Goal: Information Seeking & Learning: Learn about a topic

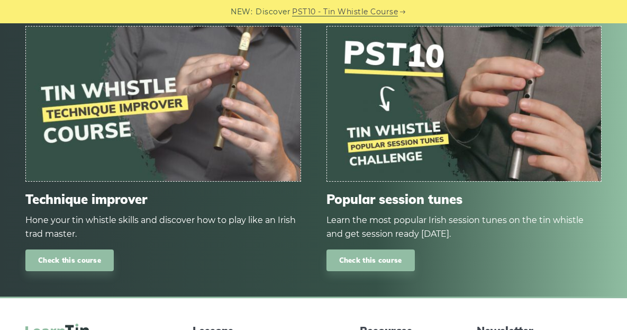
scroll to position [1375, 0]
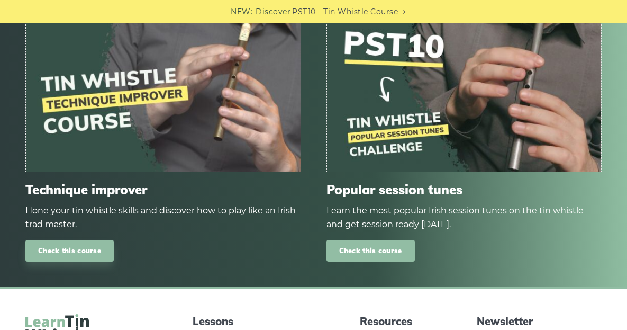
click at [397, 246] on link "Check this course" at bounding box center [370, 251] width 88 height 22
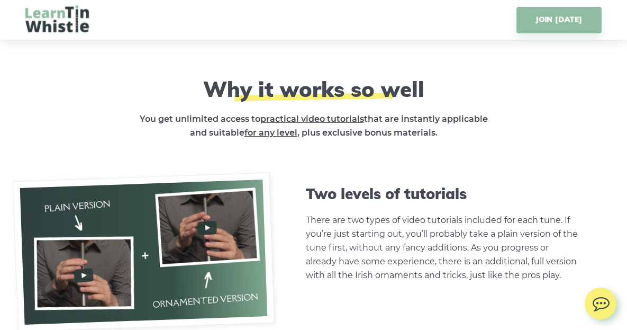
scroll to position [2539, 0]
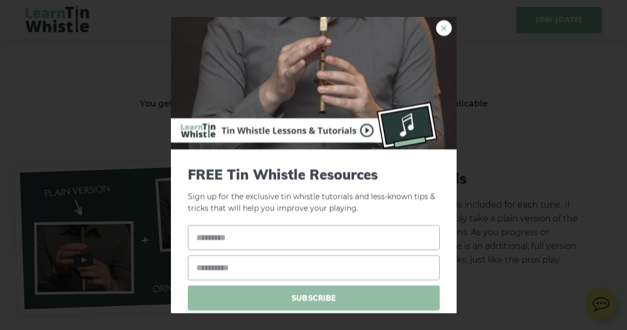
click at [437, 25] on link "×" at bounding box center [444, 28] width 16 height 16
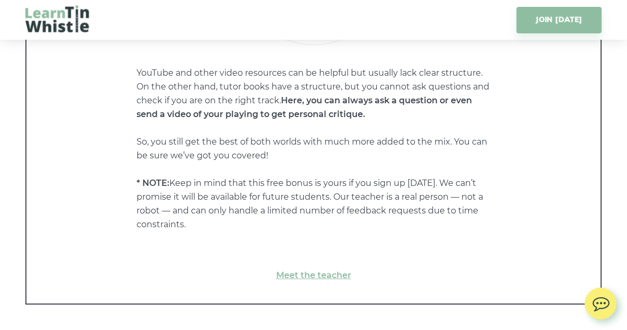
scroll to position [5501, 0]
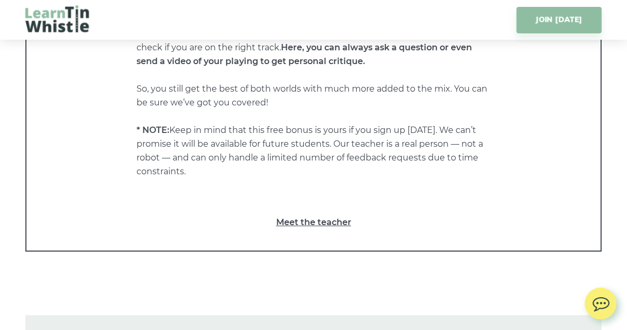
click at [289, 221] on link "Meet the teacher" at bounding box center [314, 222] width 532 height 14
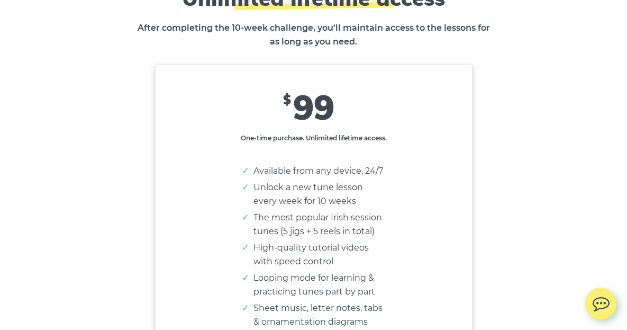
scroll to position [6453, 0]
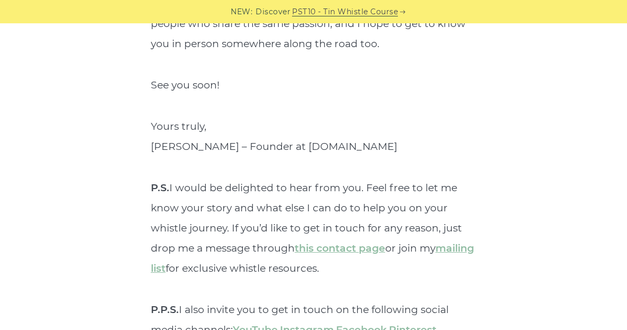
scroll to position [3966, 0]
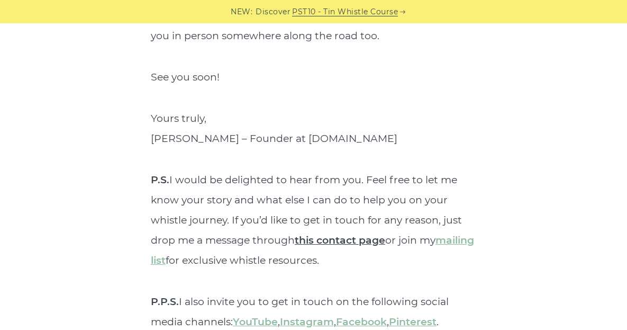
click at [329, 234] on link "this contact page" at bounding box center [340, 240] width 90 height 12
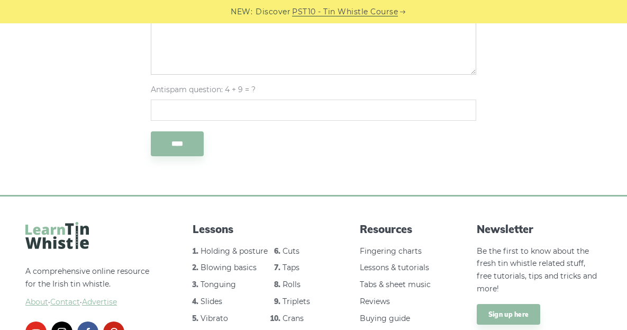
scroll to position [582, 0]
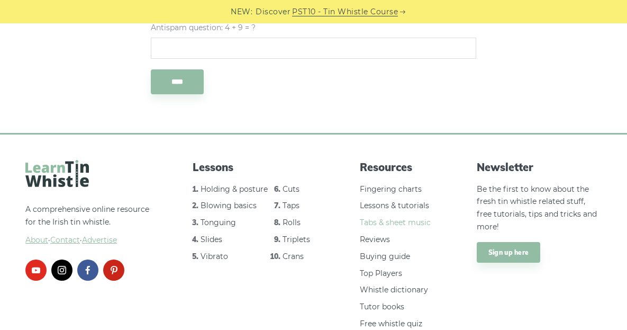
click at [396, 225] on link "Tabs & sheet music" at bounding box center [395, 222] width 71 height 10
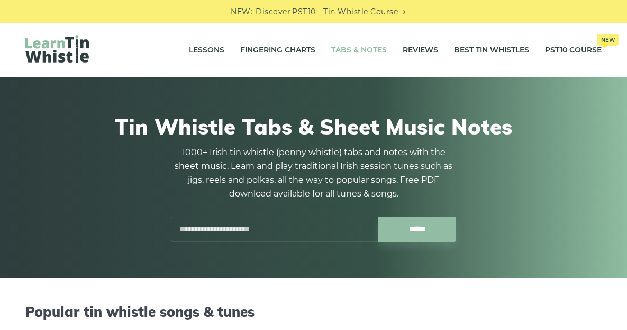
click at [278, 228] on input "text" at bounding box center [274, 228] width 207 height 25
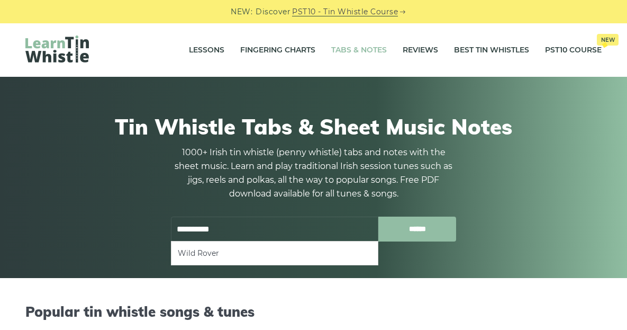
type input "**********"
click at [418, 224] on input "******" at bounding box center [417, 228] width 78 height 25
click at [337, 251] on li "Wild Rover" at bounding box center [275, 252] width 194 height 13
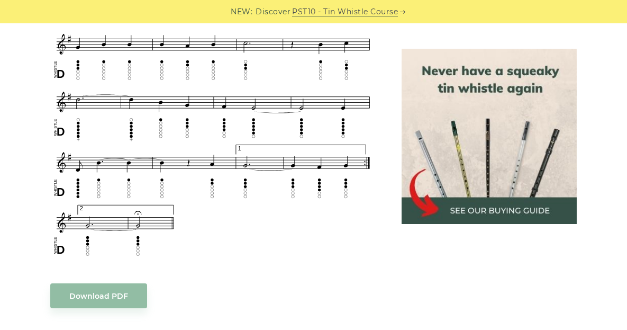
scroll to position [688, 0]
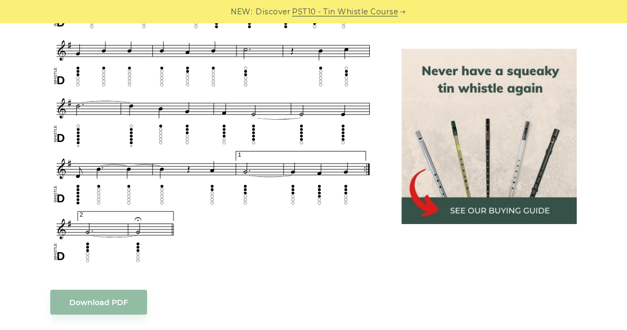
click at [114, 307] on body "NEW: Discover PST10 - Tin Whistle Course Lessons Fingering Charts Tabs & Notes …" at bounding box center [313, 293] width 627 height 1963
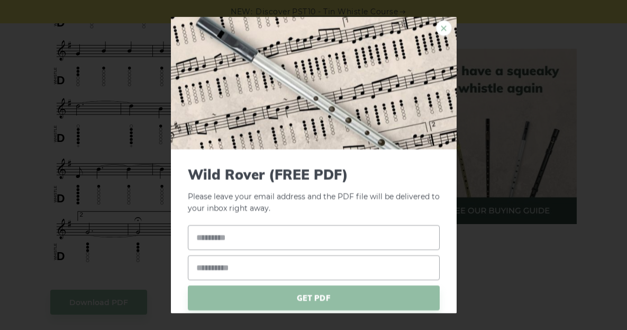
click at [436, 28] on link "×" at bounding box center [444, 28] width 16 height 16
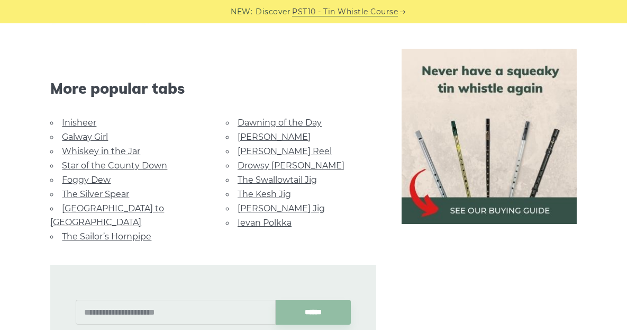
scroll to position [1004, 0]
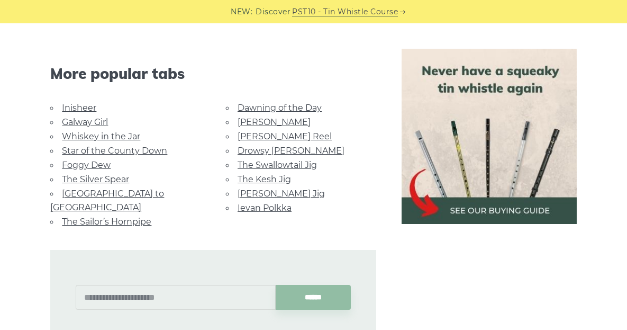
click at [134, 189] on link "[GEOGRAPHIC_DATA] to [GEOGRAPHIC_DATA]" at bounding box center [107, 200] width 114 height 24
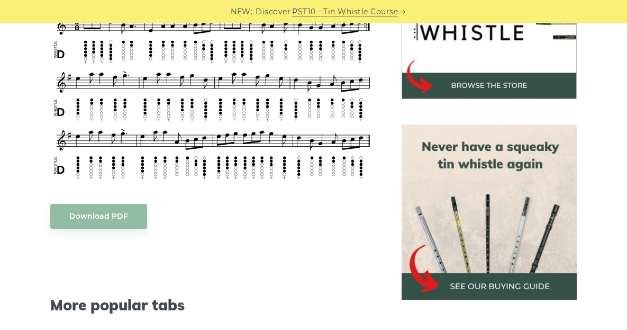
scroll to position [317, 0]
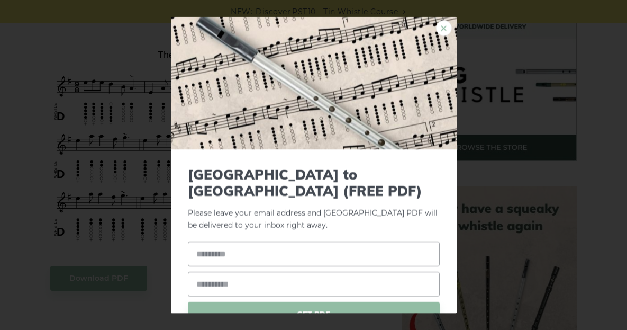
click at [436, 24] on link "×" at bounding box center [444, 28] width 16 height 16
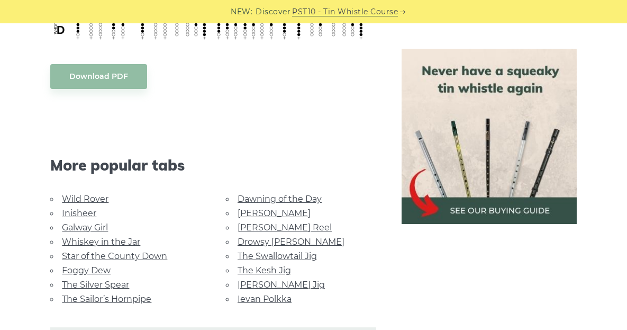
scroll to position [528, 0]
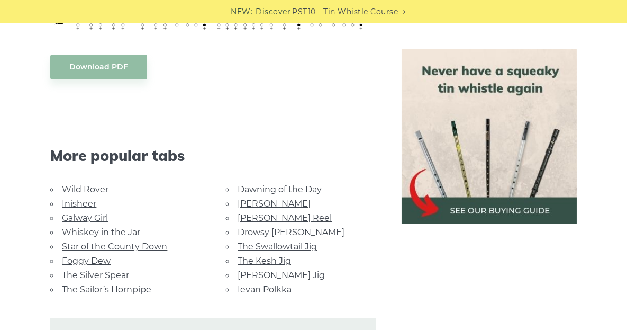
click at [135, 284] on link "The Sailor’s Hornpipe" at bounding box center [106, 289] width 89 height 10
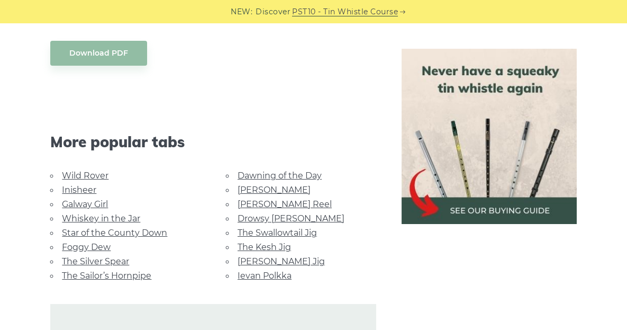
click at [103, 244] on link "Foggy Dew" at bounding box center [86, 247] width 49 height 10
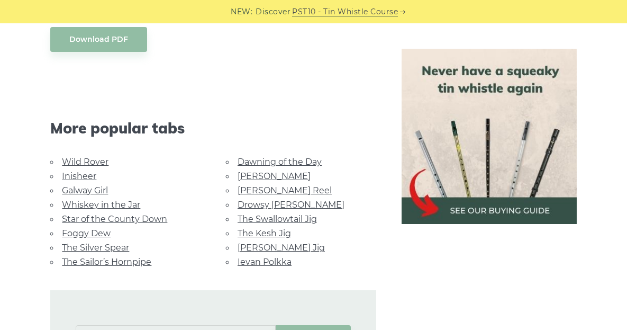
click at [95, 185] on link "Galway Girl" at bounding box center [85, 190] width 46 height 10
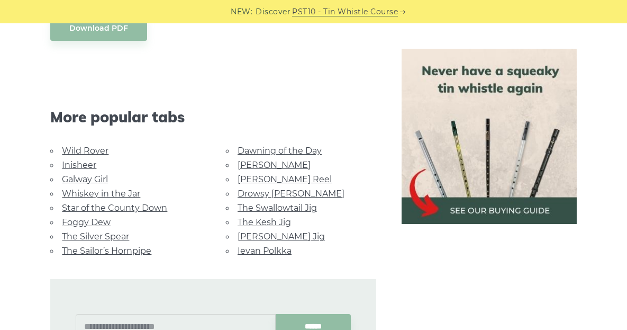
scroll to position [620, 0]
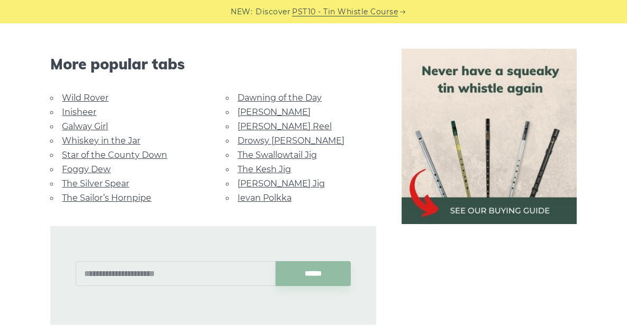
click at [286, 126] on link "Cooley’s Reel" at bounding box center [284, 126] width 94 height 10
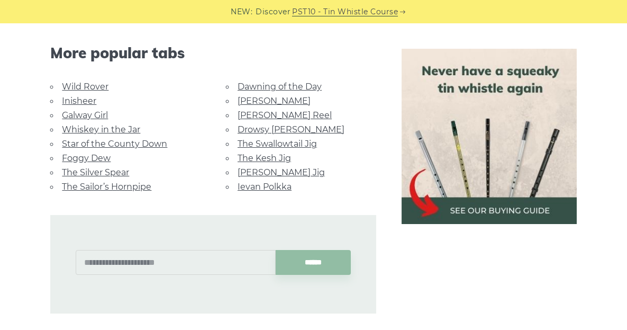
click at [298, 129] on link "Drowsy Maggie" at bounding box center [290, 129] width 107 height 10
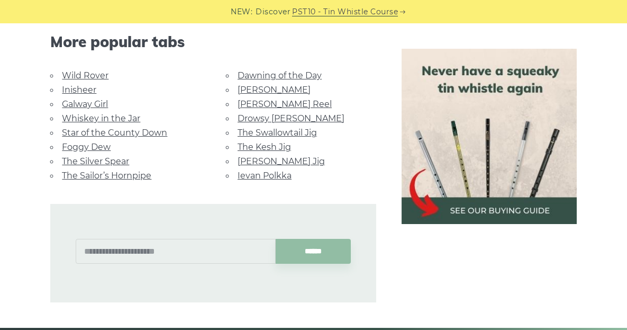
click at [297, 130] on link "The Swallowtail Jig" at bounding box center [276, 132] width 79 height 10
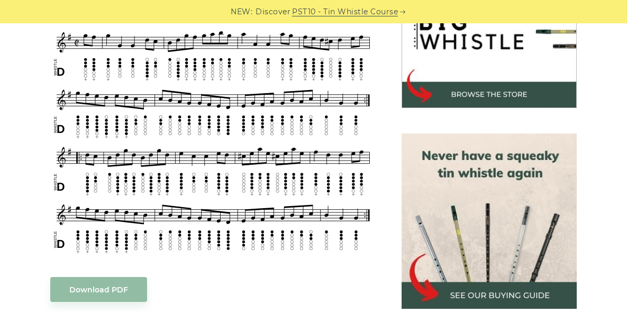
scroll to position [317, 0]
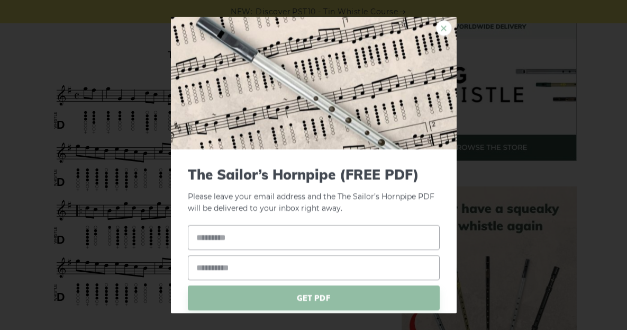
click at [438, 33] on link "×" at bounding box center [444, 28] width 16 height 16
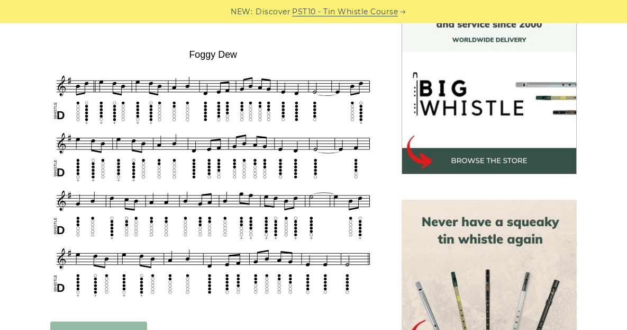
scroll to position [317, 0]
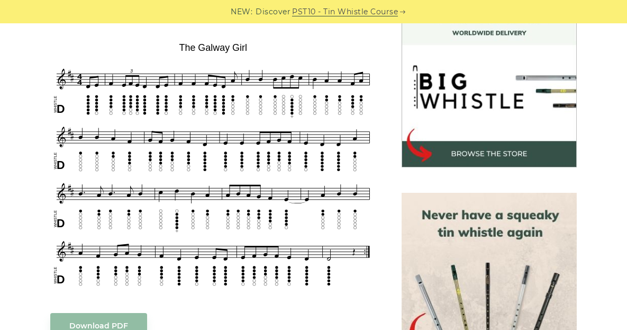
scroll to position [317, 0]
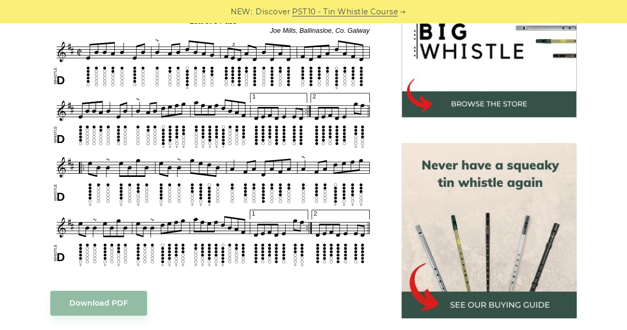
scroll to position [370, 0]
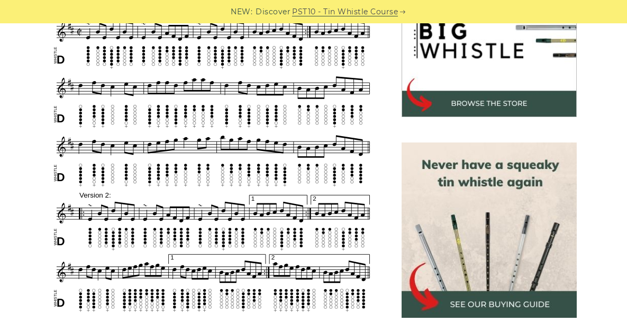
scroll to position [370, 0]
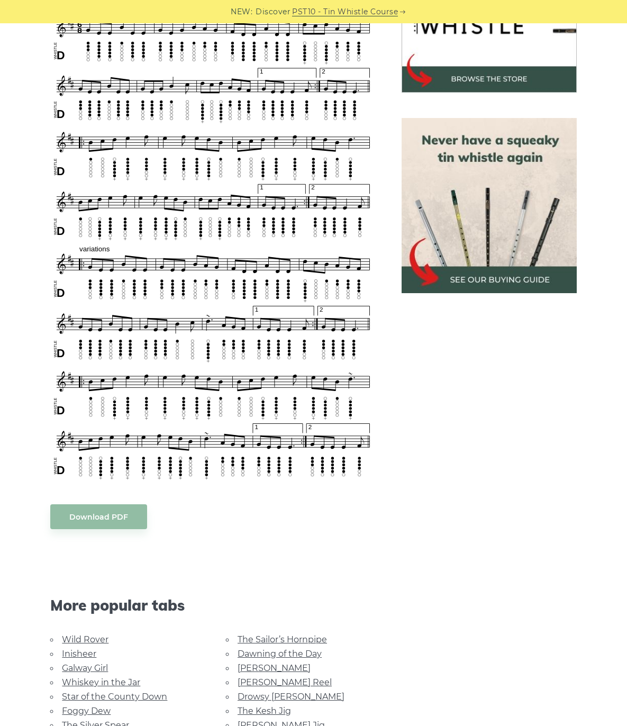
scroll to position [333, 0]
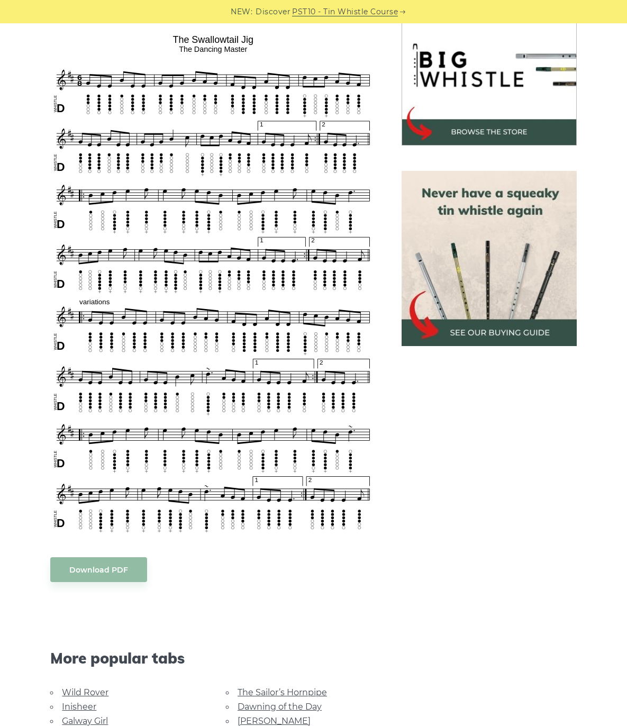
click at [498, 329] on aside at bounding box center [489, 443] width 200 height 946
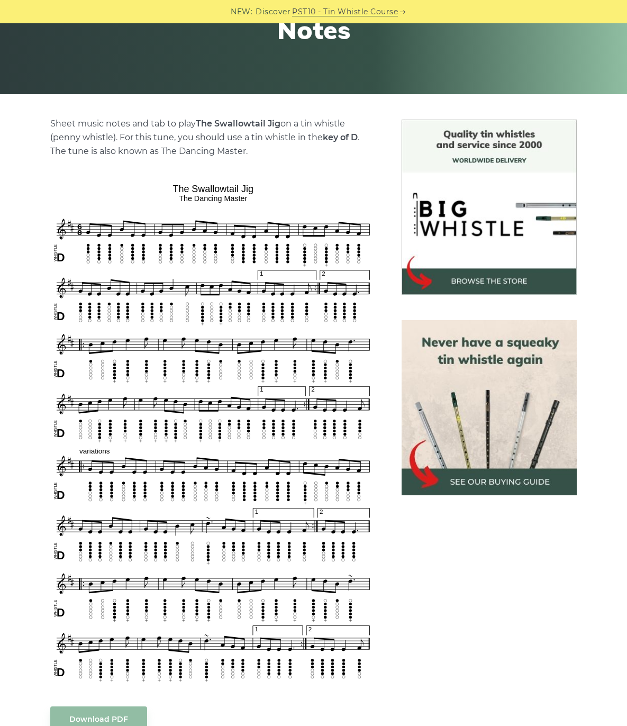
scroll to position [174, 0]
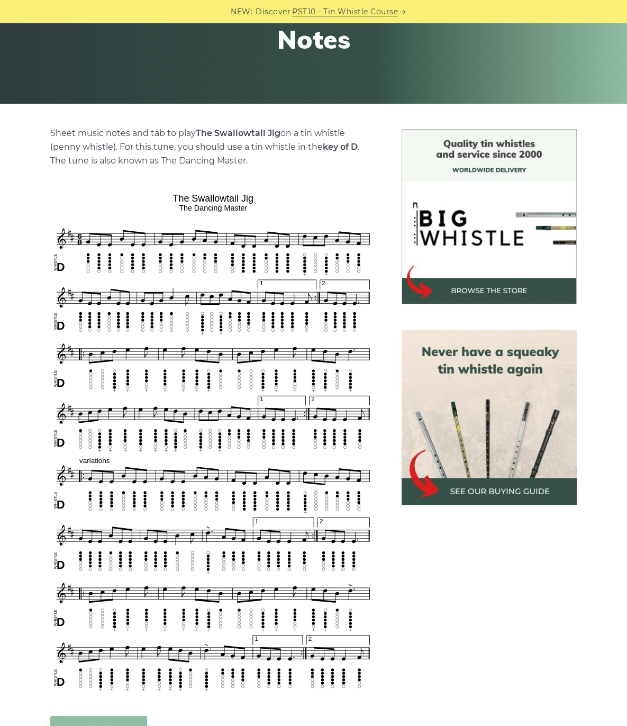
click at [404, 329] on aside at bounding box center [489, 602] width 200 height 946
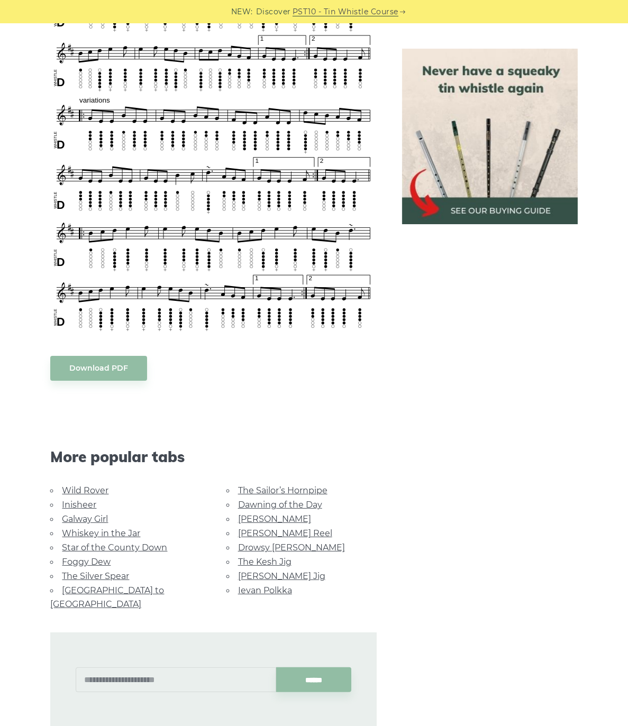
scroll to position [544, 0]
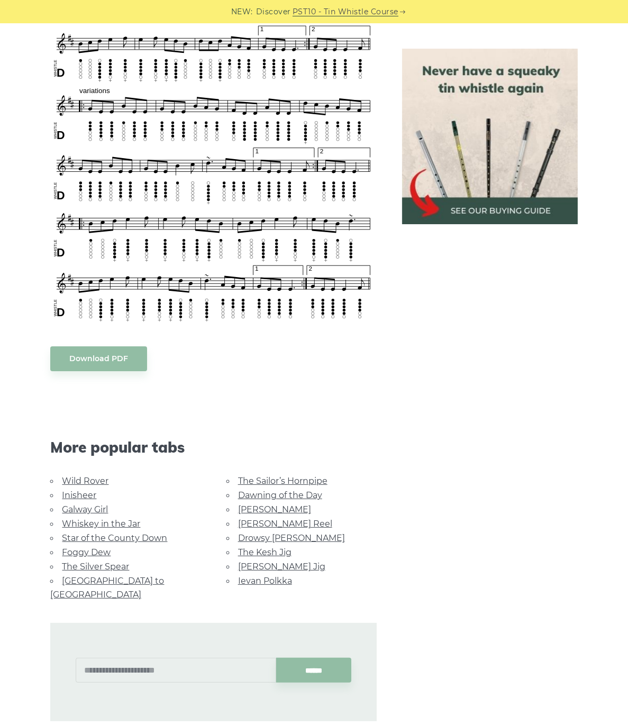
click at [397, 143] on div at bounding box center [489, 137] width 201 height 176
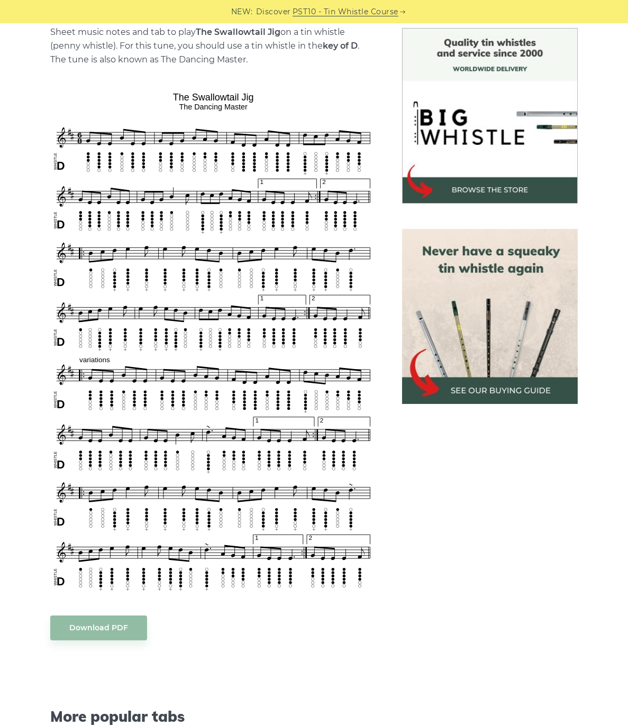
scroll to position [333, 0]
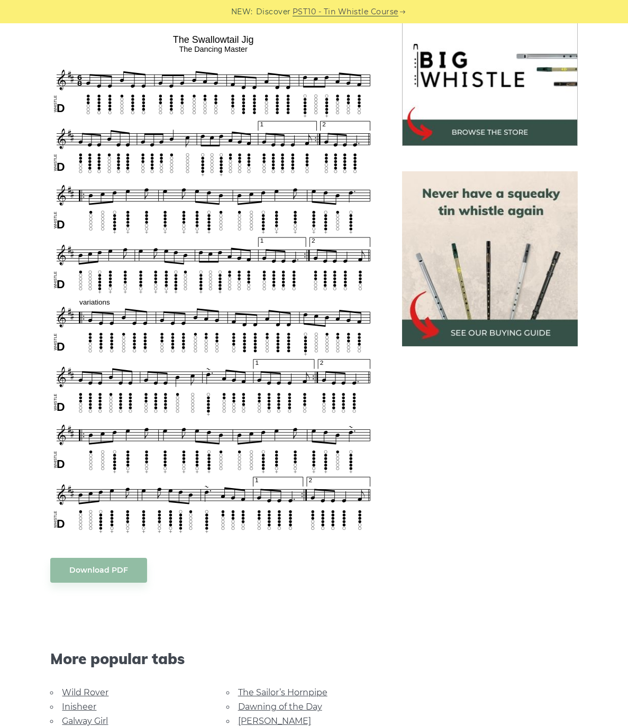
click at [157, 182] on body "NEW: Discover PST10 - Tin Whistle Course Lessons Fingering Charts Tabs & Notes …" at bounding box center [314, 605] width 628 height 1877
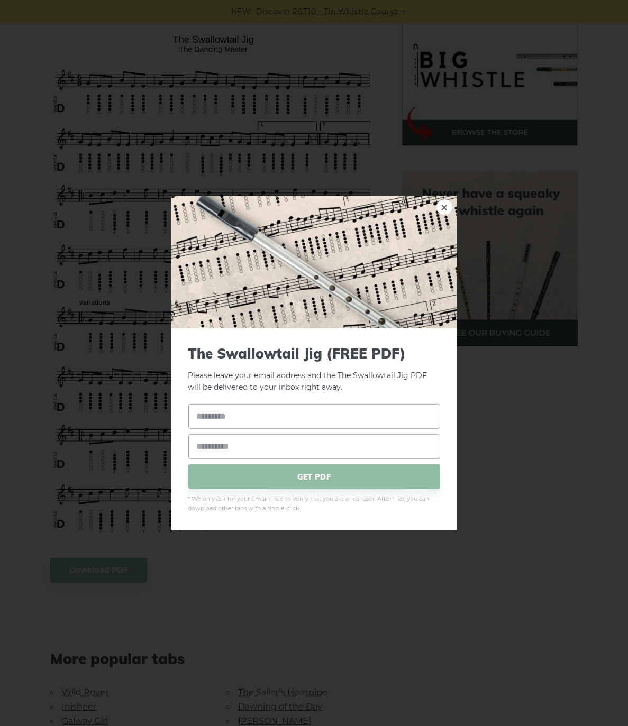
click at [190, 35] on div "× The Swallowtail Jig (FREE PDF) Please leave your email address and the The Sw…" at bounding box center [314, 363] width 628 height 726
click at [441, 206] on link "×" at bounding box center [444, 207] width 16 height 16
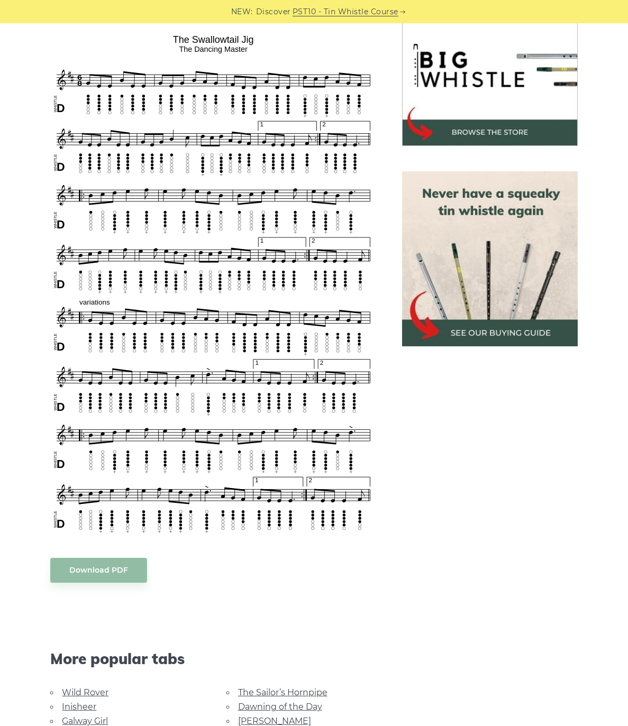
click at [370, 158] on body "NEW: Discover PST10 - Tin Whistle Course Lessons Fingering Charts Tabs & Notes …" at bounding box center [314, 605] width 628 height 1877
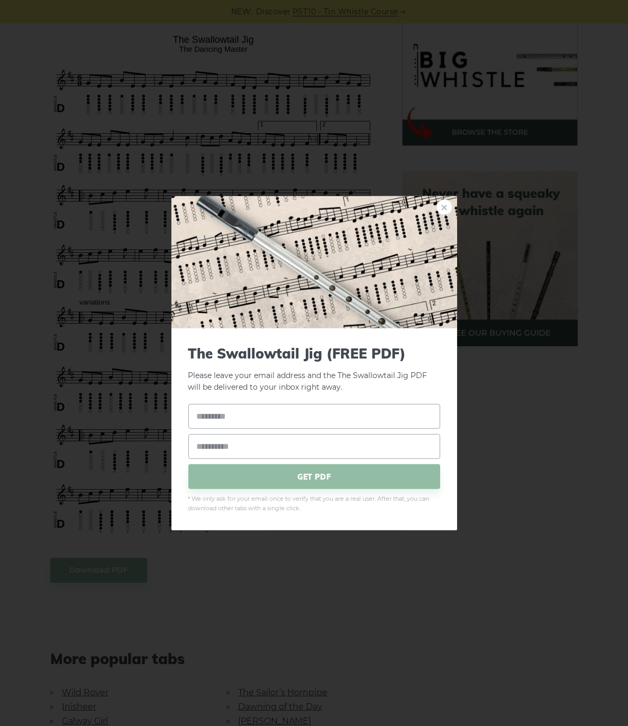
click at [449, 208] on link "×" at bounding box center [444, 207] width 16 height 16
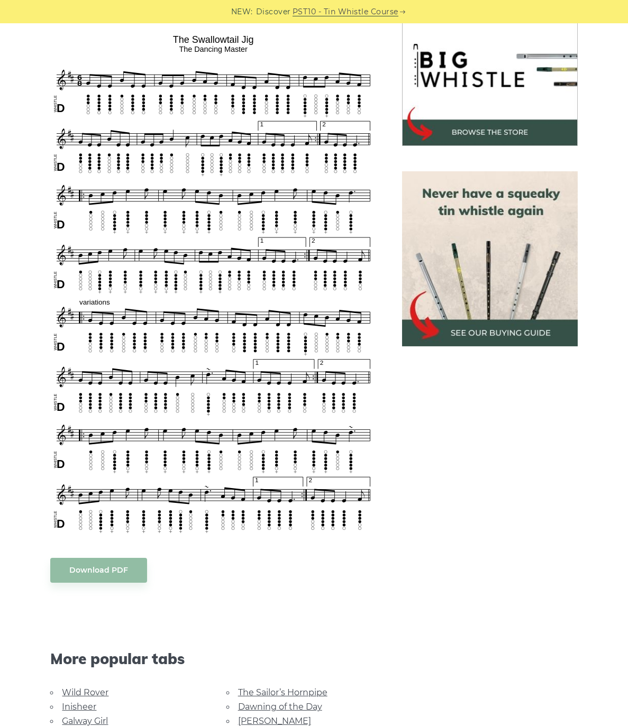
click at [399, 181] on div at bounding box center [489, 259] width 201 height 176
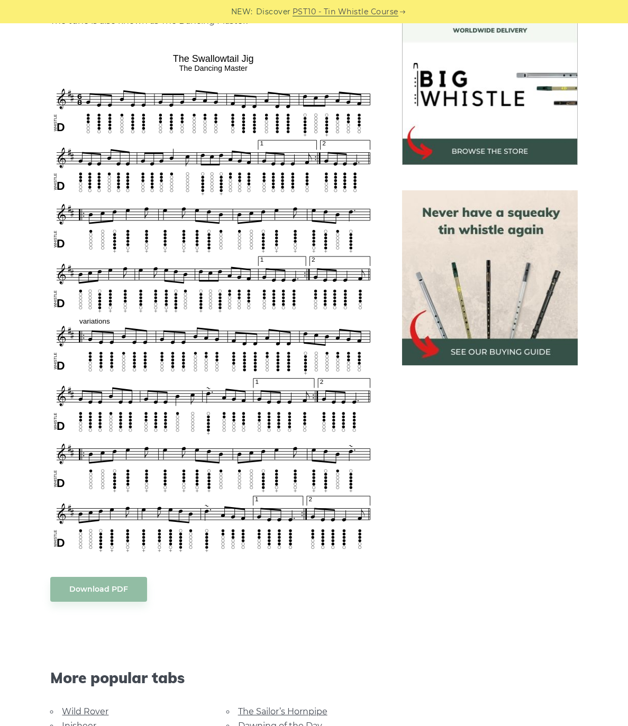
scroll to position [280, 0]
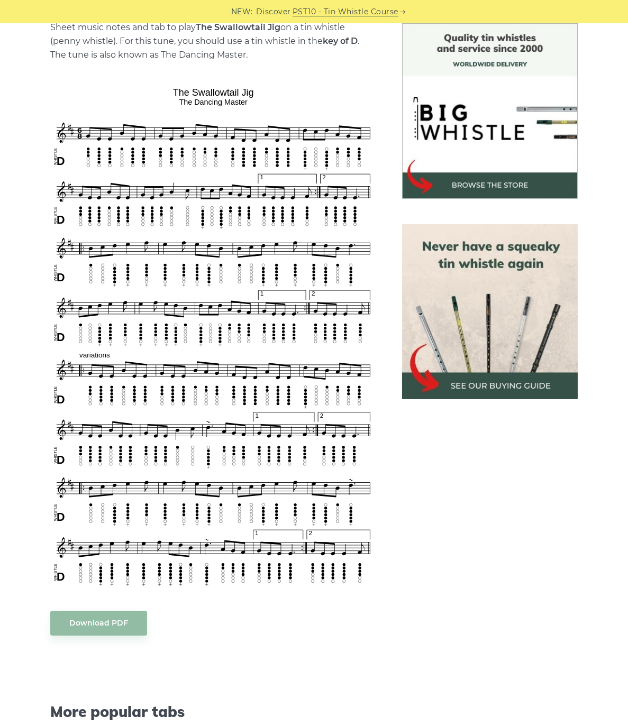
click at [373, 208] on body "NEW: Discover PST10 - Tin Whistle Course Lessons Fingering Charts Tabs & Notes …" at bounding box center [314, 658] width 628 height 1877
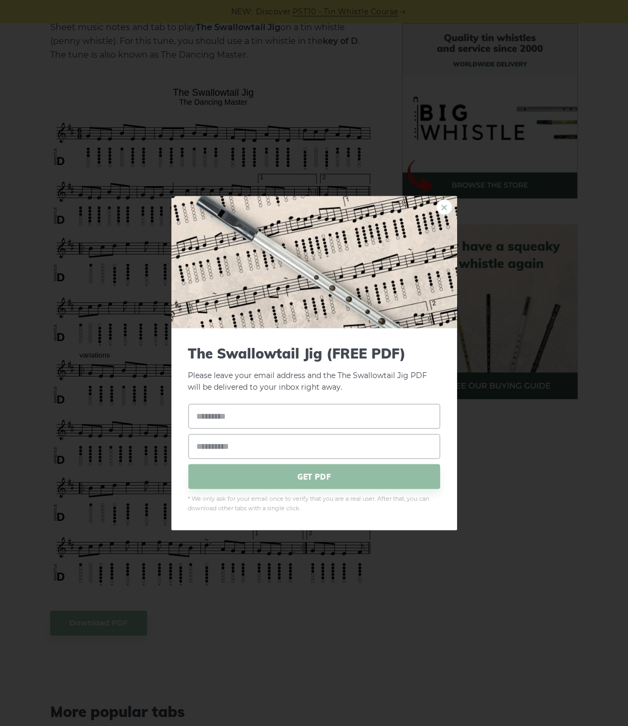
click at [445, 203] on link "×" at bounding box center [444, 207] width 16 height 16
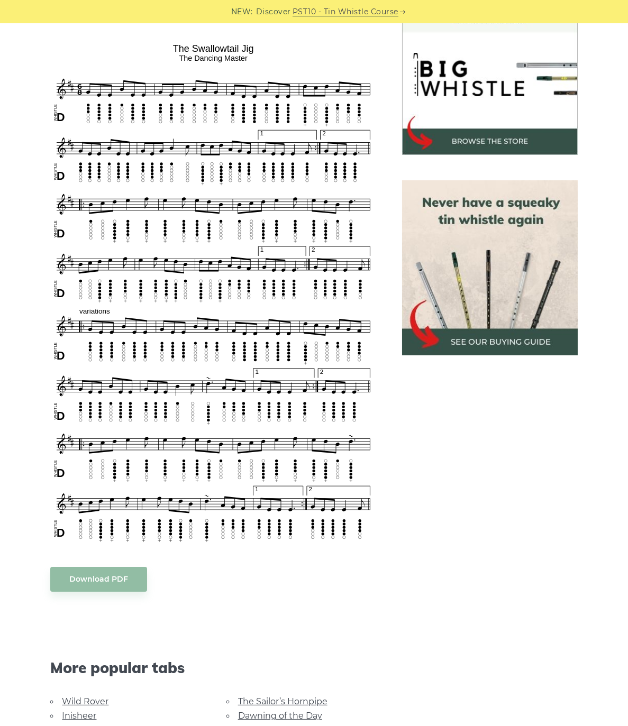
scroll to position [333, 0]
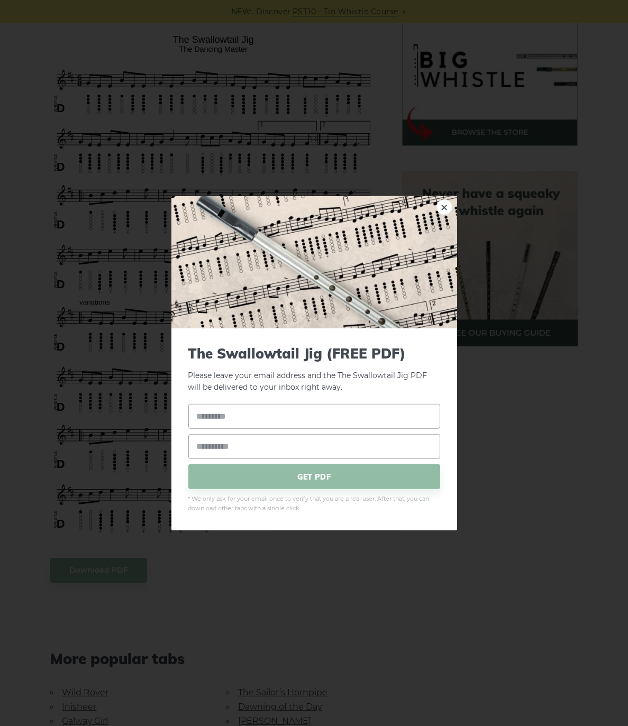
click at [376, 286] on body "NEW: Discover PST10 - Tin Whistle Course Lessons Fingering Charts Tabs & Notes …" at bounding box center [314, 605] width 628 height 1877
click at [434, 203] on img at bounding box center [314, 262] width 286 height 132
click at [440, 203] on link "×" at bounding box center [444, 207] width 16 height 16
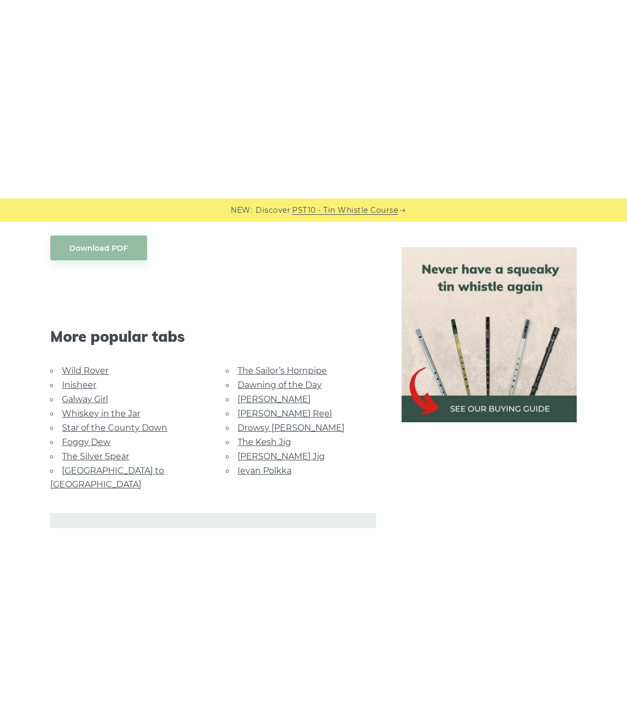
scroll to position [862, 0]
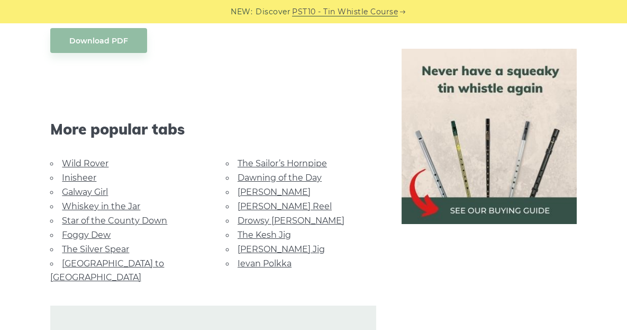
click at [121, 249] on link "The Silver Spear" at bounding box center [95, 249] width 67 height 10
click at [92, 175] on link "Inisheer" at bounding box center [79, 177] width 34 height 10
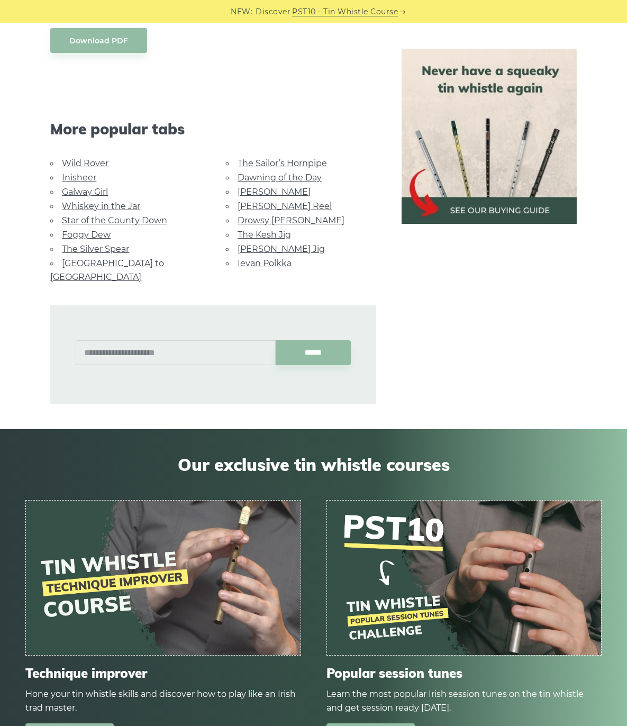
click at [265, 190] on link "[PERSON_NAME]" at bounding box center [273, 192] width 73 height 10
click at [299, 176] on link "Dawning of the Day" at bounding box center [279, 177] width 84 height 10
click at [83, 206] on link "Whiskey in the Jar" at bounding box center [101, 206] width 78 height 10
click at [269, 261] on link "Ievan Polkka" at bounding box center [264, 263] width 54 height 10
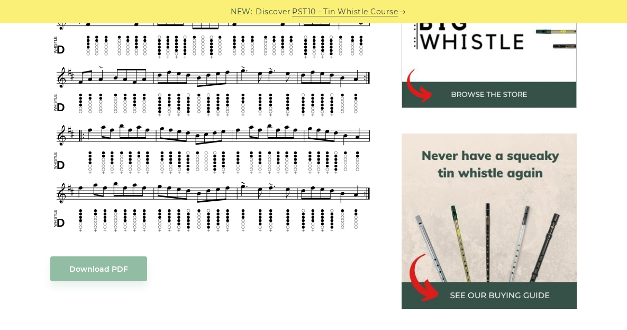
scroll to position [317, 0]
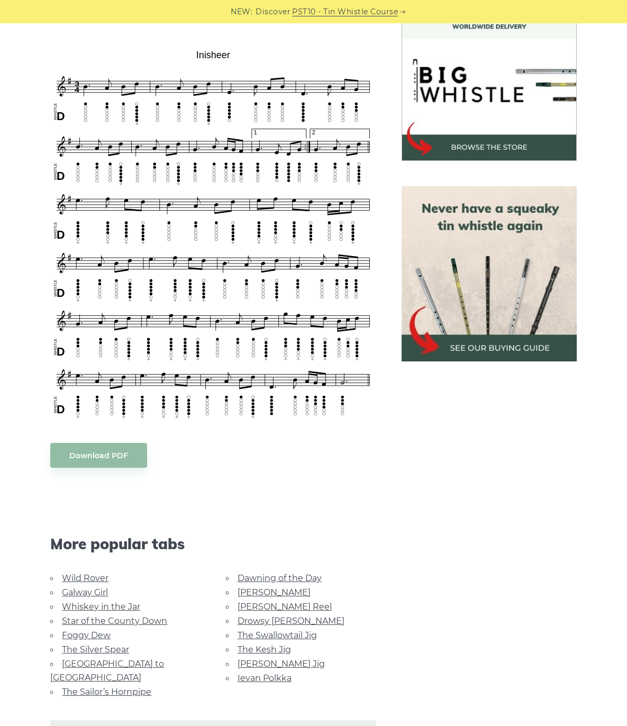
scroll to position [370, 0]
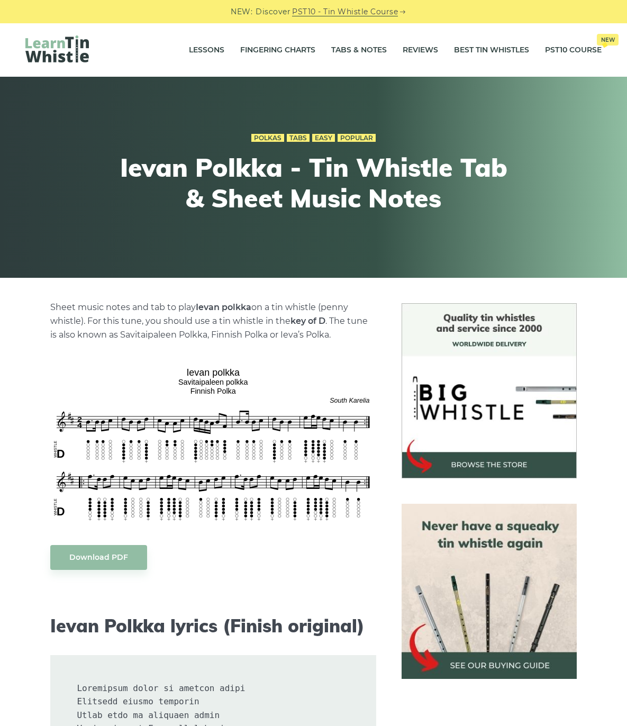
click at [259, 244] on div "Polkas Tabs Easy Popular Ievan Polkka - Tin Whistle Tab & Sheet Music Notes" at bounding box center [313, 177] width 389 height 144
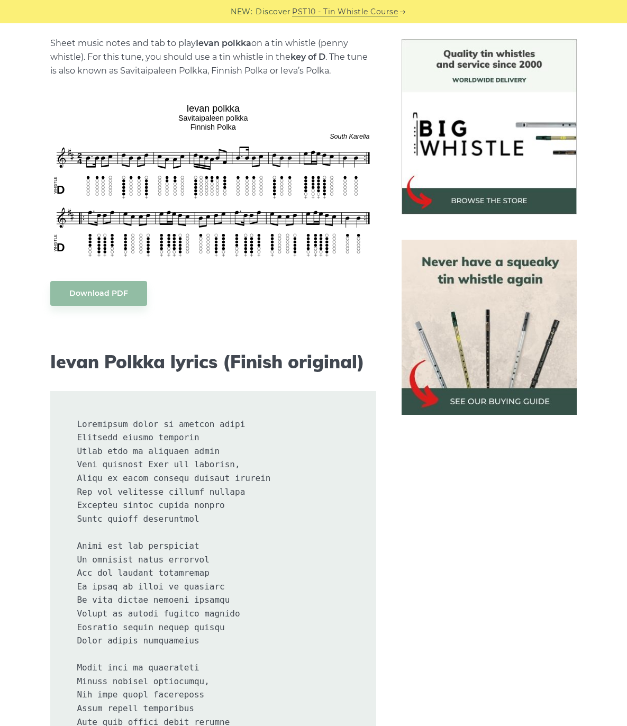
scroll to position [317, 0]
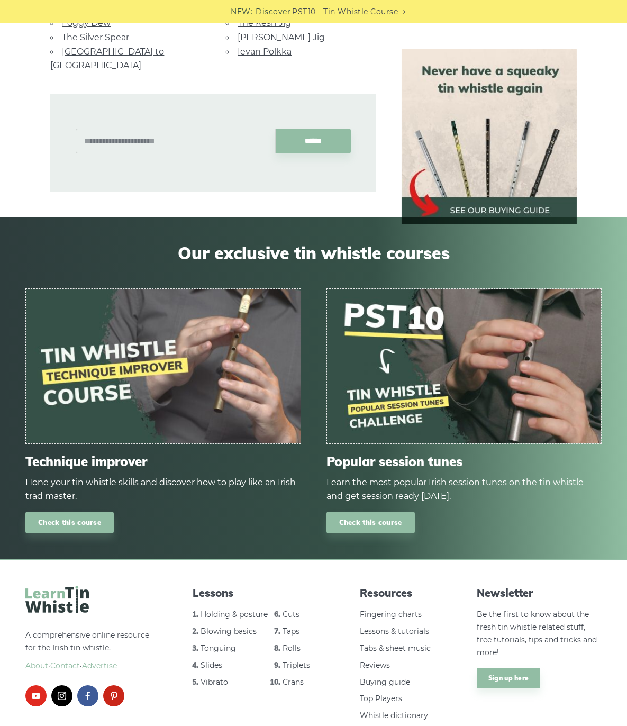
scroll to position [862, 0]
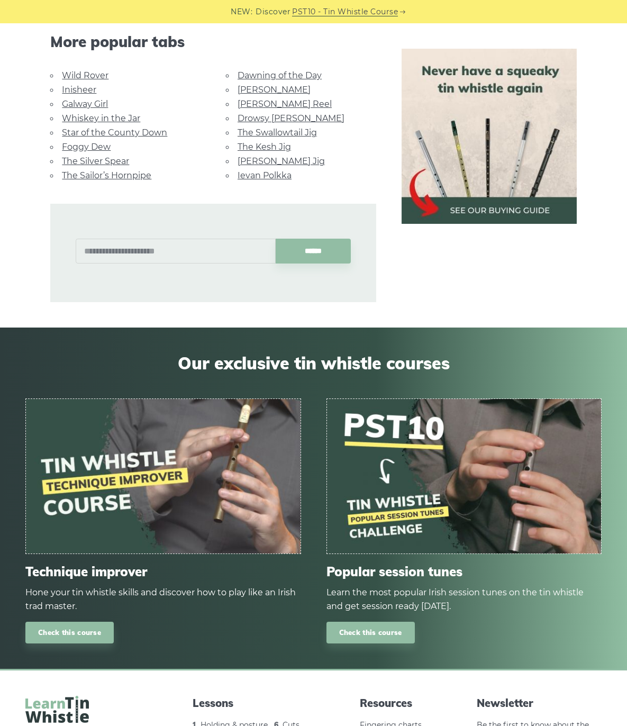
click at [272, 635] on div "Check this course" at bounding box center [163, 632] width 276 height 22
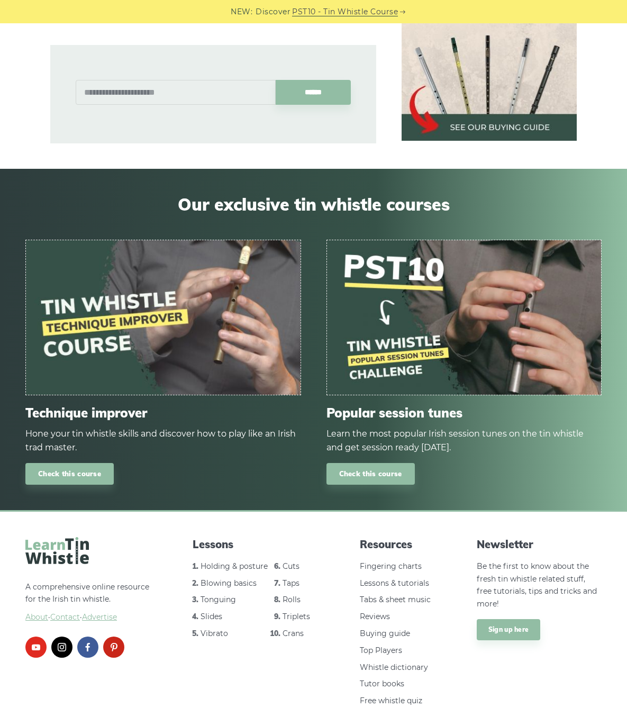
scroll to position [826, 0]
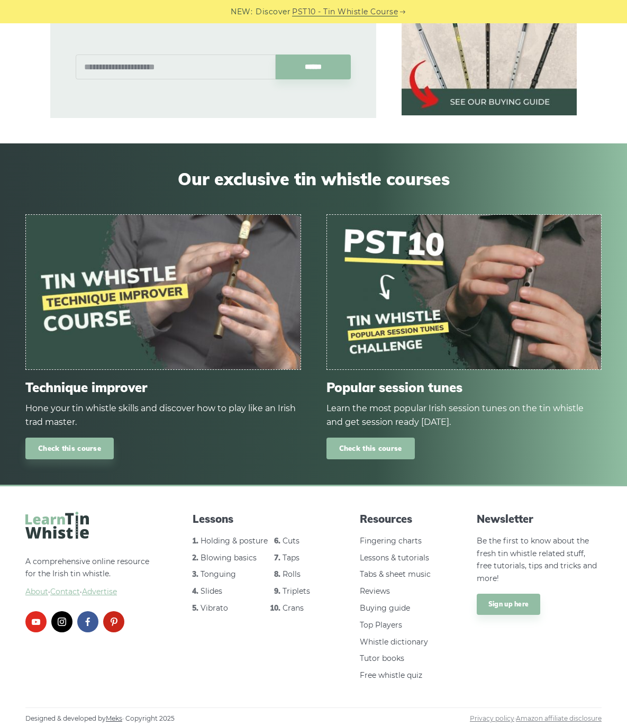
click at [381, 450] on link "Check this course" at bounding box center [370, 448] width 88 height 22
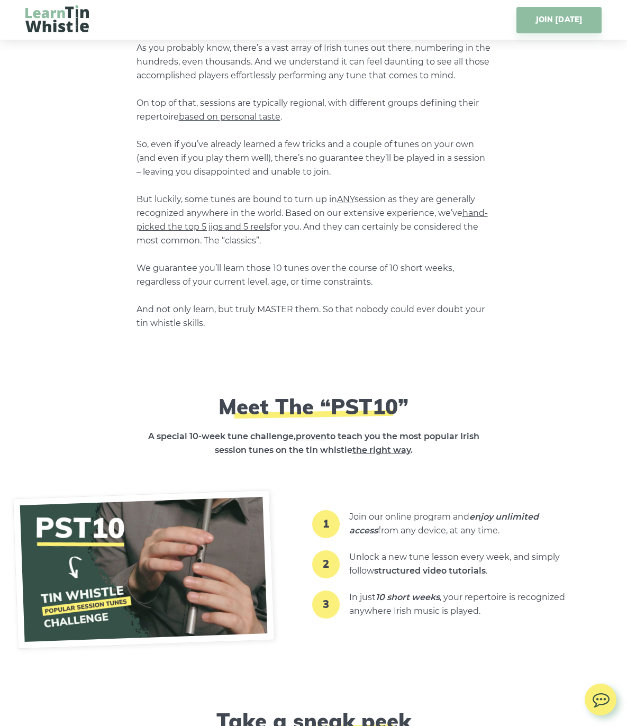
scroll to position [899, 0]
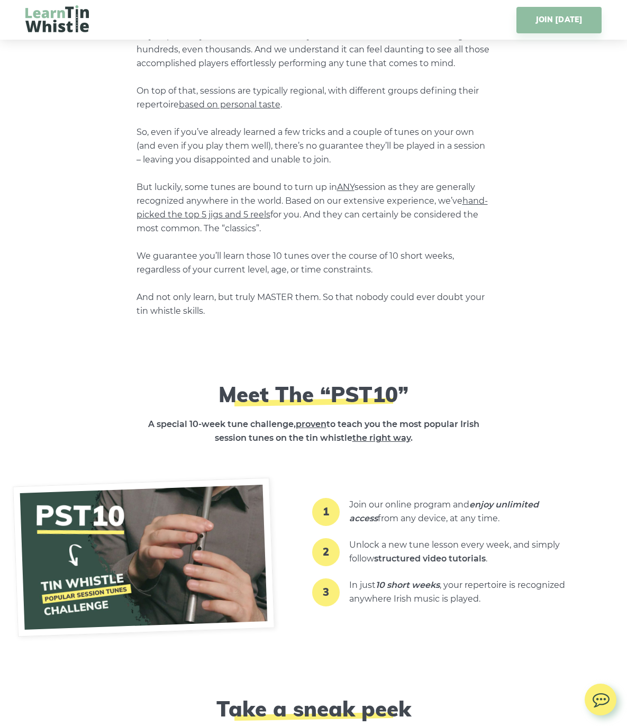
click at [469, 203] on span "hand-picked the top 5 jigs and 5 reels" at bounding box center [311, 208] width 351 height 24
click at [229, 218] on span "hand-picked the top 5 jigs and 5 reels" at bounding box center [311, 208] width 351 height 24
click at [488, 237] on p "As you probably know, there’s a vast array of Irish tunes out there, numbering …" at bounding box center [313, 173] width 354 height 289
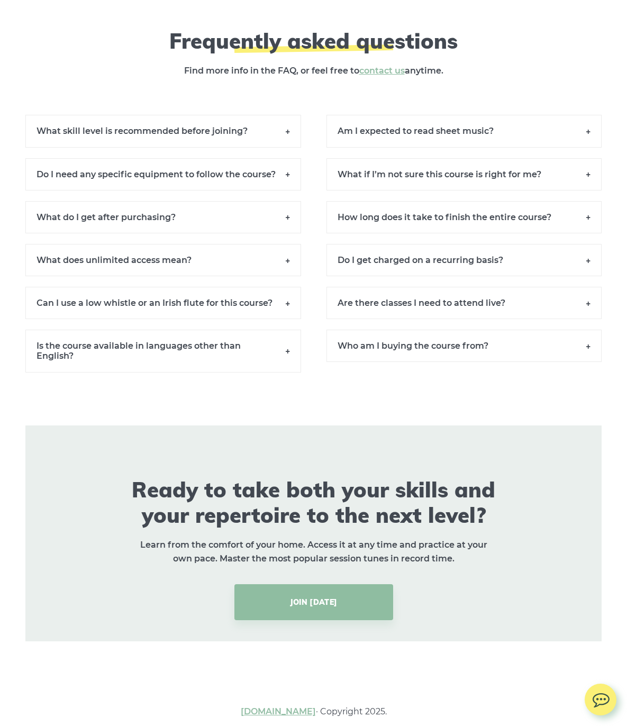
scroll to position [7266, 0]
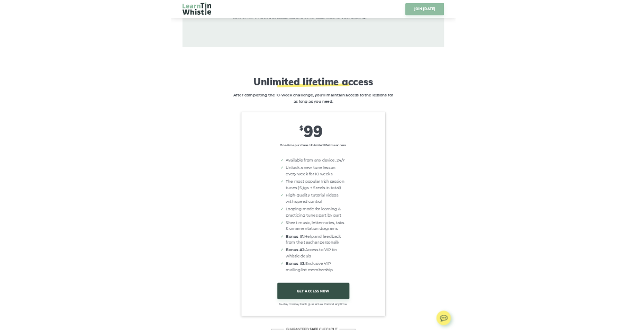
scroll to position [6145, 0]
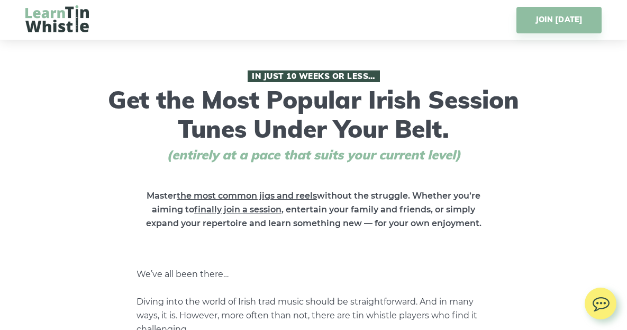
scroll to position [6453, 0]
